Goal: Information Seeking & Learning: Learn about a topic

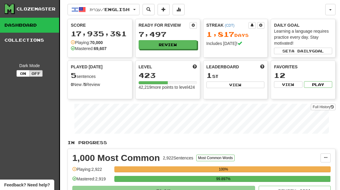
click at [174, 47] on button "Review" at bounding box center [168, 44] width 58 height 9
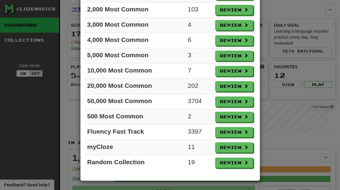
scroll to position [67, 0]
click at [238, 120] on button "Review" at bounding box center [234, 117] width 38 height 10
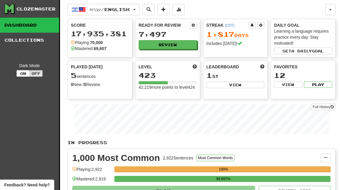
select select "**"
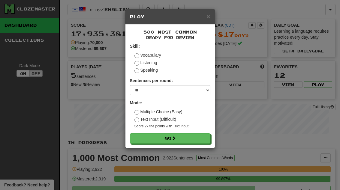
click at [194, 136] on button "Go" at bounding box center [170, 139] width 80 height 10
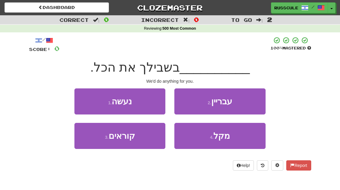
click at [86, 96] on button "1 . נעשה" at bounding box center [119, 102] width 91 height 26
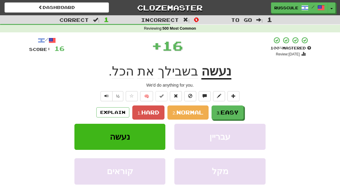
click at [226, 112] on span "Easy" at bounding box center [230, 112] width 18 height 7
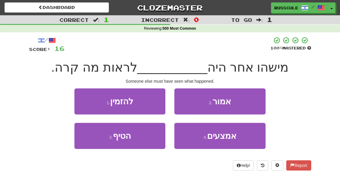
click at [235, 102] on button "2 . אמור" at bounding box center [219, 102] width 91 height 26
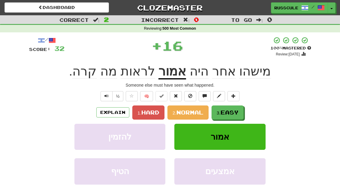
click at [228, 110] on span "Easy" at bounding box center [230, 112] width 18 height 7
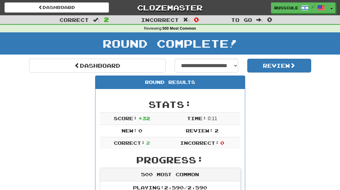
click at [65, 64] on link "Dashboard" at bounding box center [97, 66] width 137 height 14
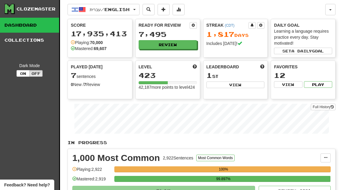
click at [250, 83] on button "View" at bounding box center [236, 85] width 58 height 7
select select "**********"
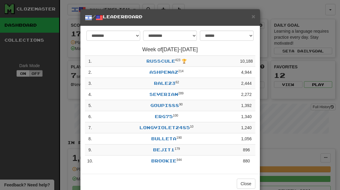
click at [252, 19] on span "×" at bounding box center [254, 16] width 4 height 7
